Goal: Browse casually

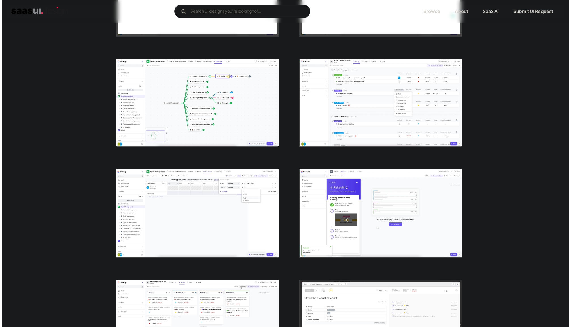
scroll to position [723, 0]
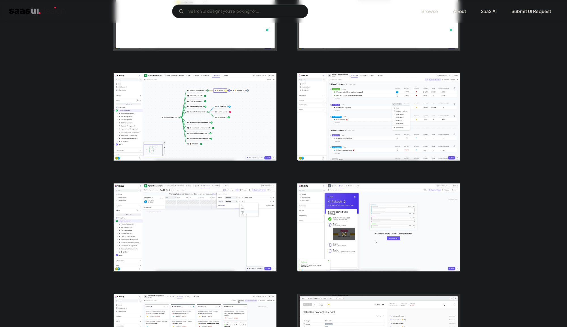
click at [361, 117] on img "open lightbox" at bounding box center [378, 117] width 163 height 88
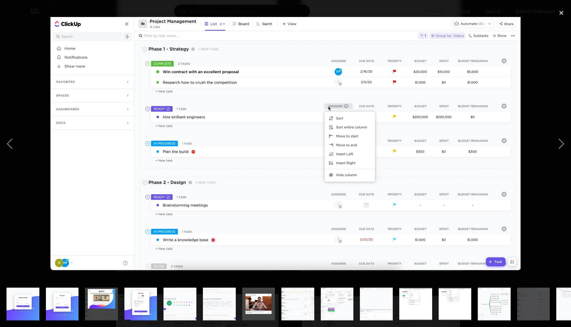
click at [262, 142] on img at bounding box center [285, 144] width 470 height 254
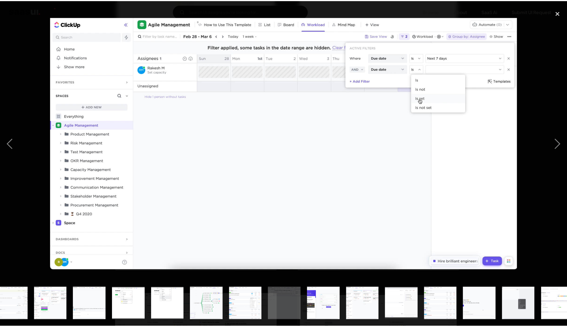
scroll to position [0, 300]
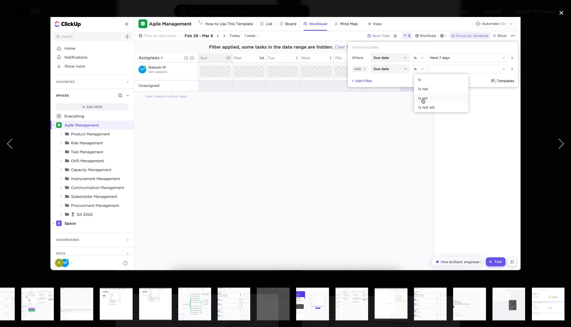
click at [20, 137] on div at bounding box center [285, 144] width 571 height 275
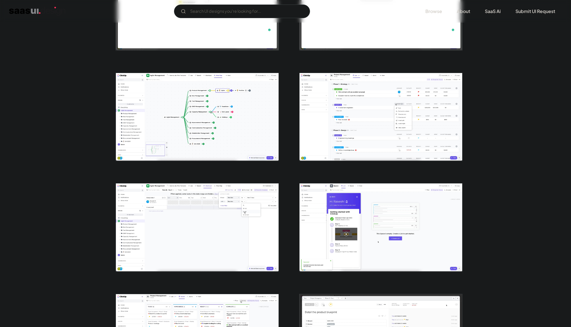
scroll to position [0, 0]
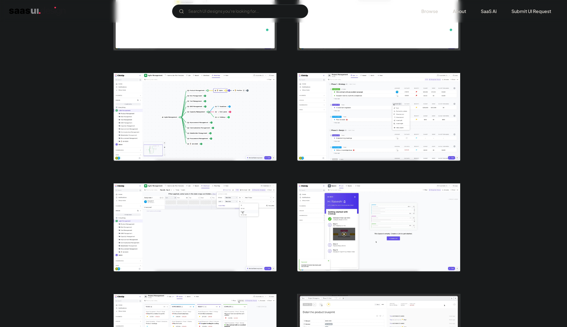
click at [365, 122] on img "open lightbox" at bounding box center [378, 117] width 163 height 88
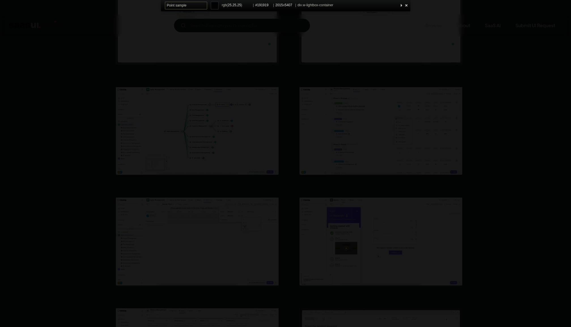
click at [406, 7] on div at bounding box center [407, 5] width 6 height 7
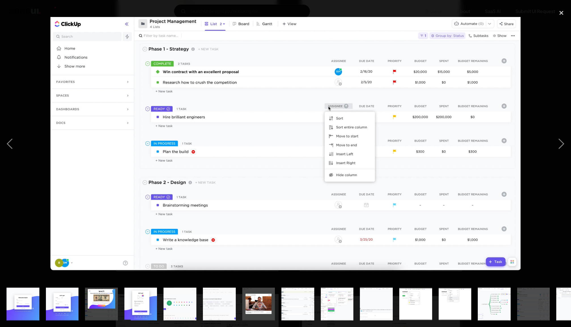
click at [340, 300] on img "show item 9 of 22" at bounding box center [337, 304] width 61 height 33
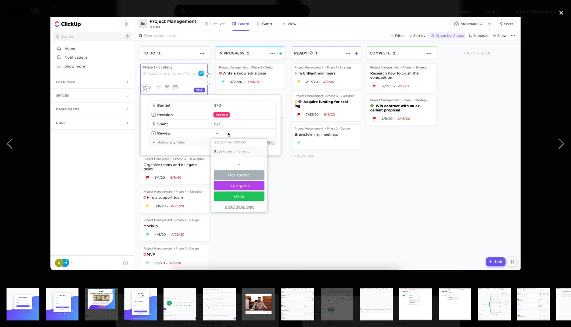
click at [376, 302] on img "show item 10 of 22" at bounding box center [376, 304] width 61 height 33
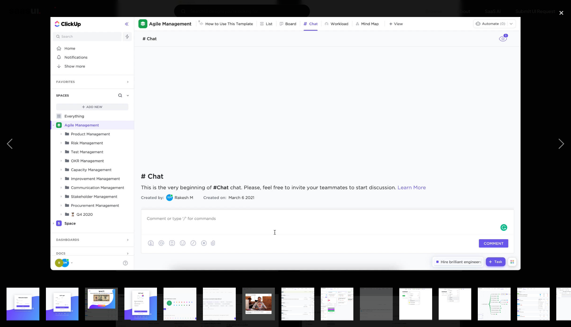
click at [408, 298] on img "show item 11 of 22" at bounding box center [415, 304] width 61 height 33
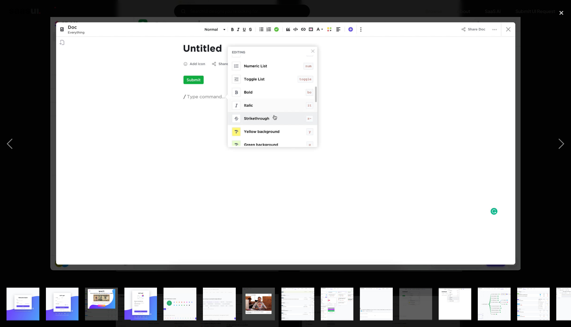
click at [459, 305] on img "show item 12 of 22" at bounding box center [455, 304] width 61 height 33
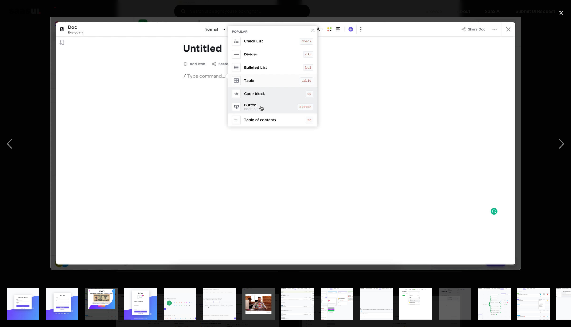
click at [489, 305] on img "show item 13 of 22" at bounding box center [494, 304] width 61 height 33
